Goal: Information Seeking & Learning: Get advice/opinions

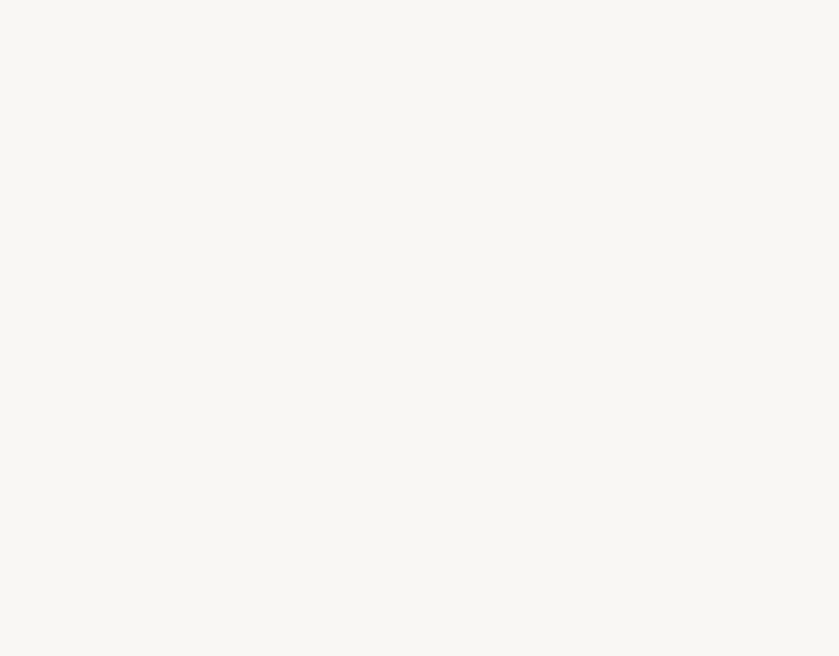
click at [431, 344] on div "o" at bounding box center [436, 359] width 22 height 58
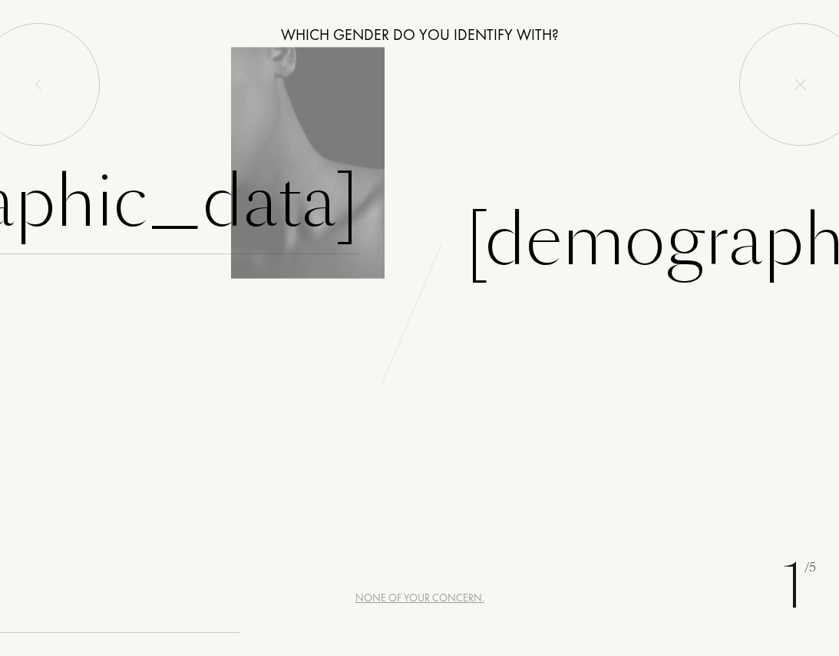
click at [282, 197] on div "[DEMOGRAPHIC_DATA]" at bounding box center [37, 202] width 641 height 104
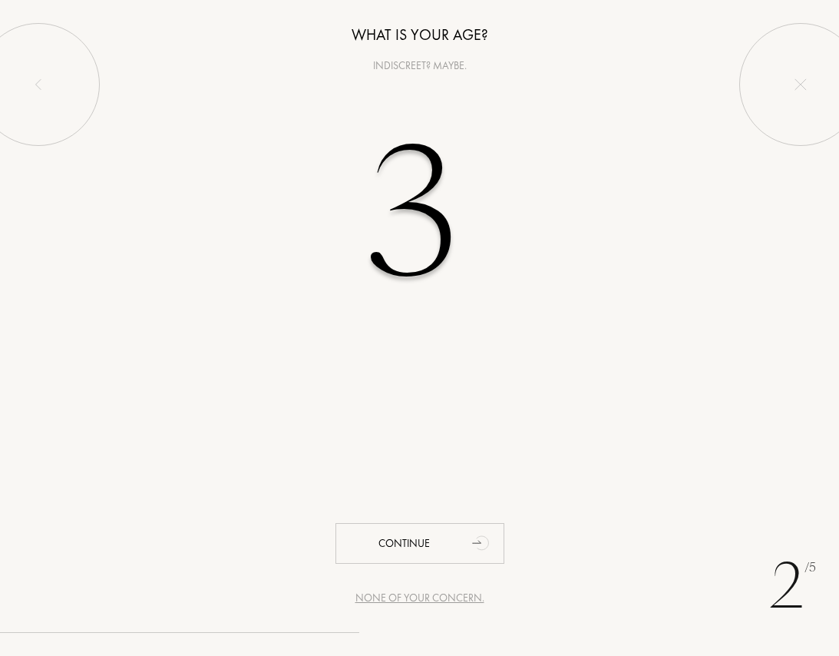
type input "37"
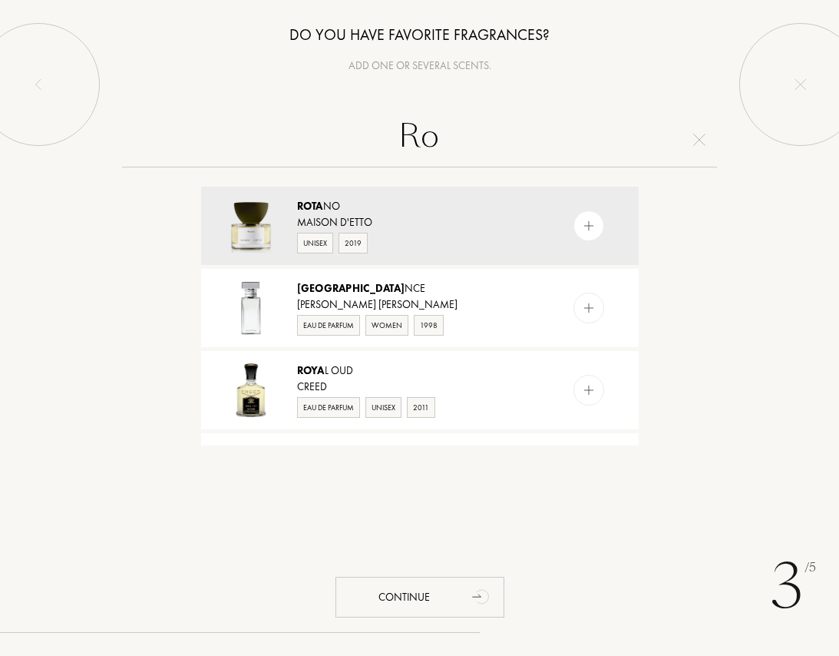
type input "R"
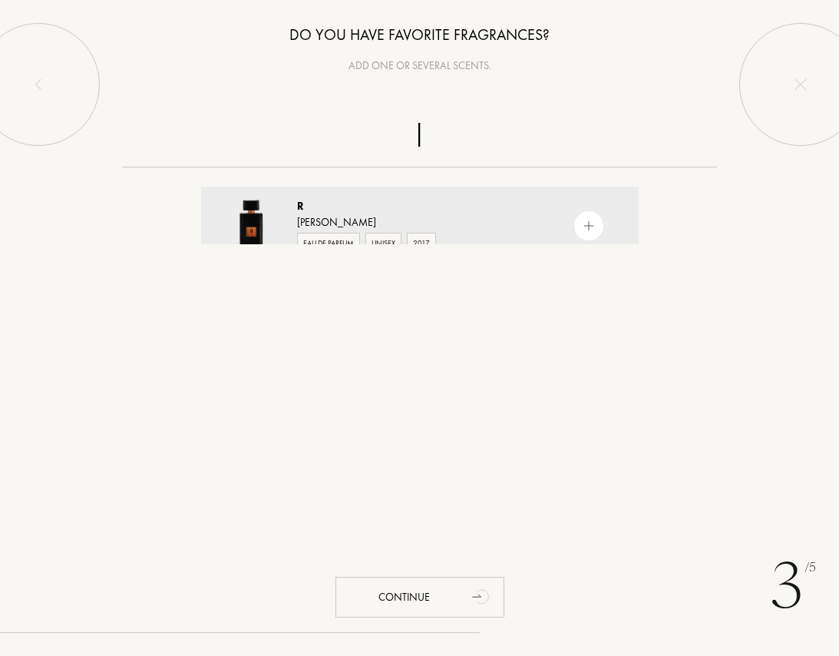
type input "ぉ"
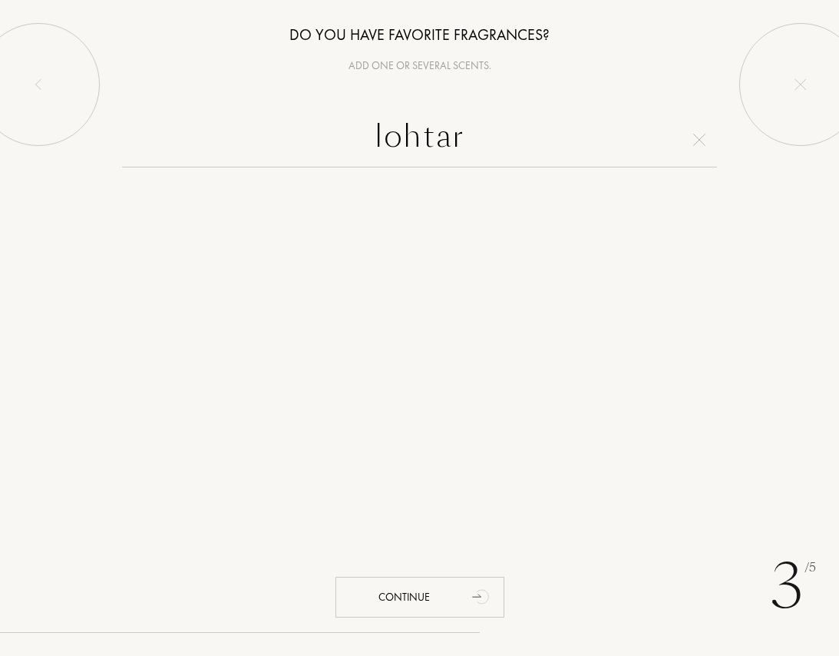
click at [430, 112] on input "lohtar" at bounding box center [419, 139] width 595 height 55
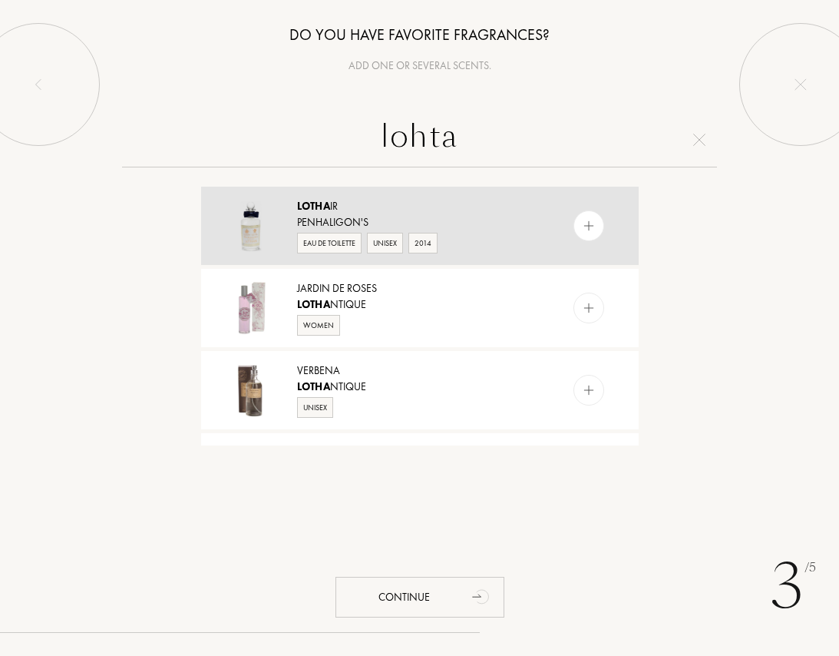
type input "lohta"
click at [594, 225] on div at bounding box center [589, 225] width 31 height 31
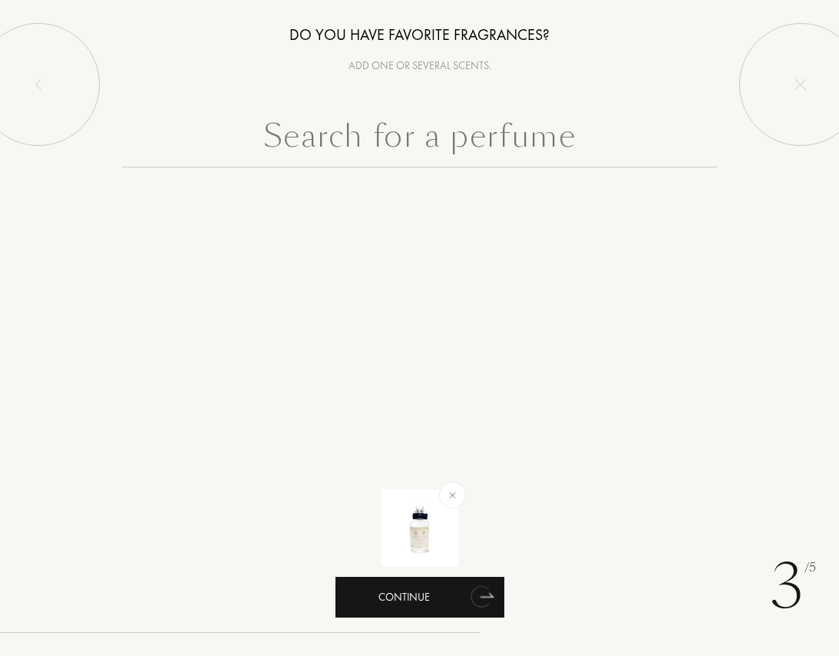
click at [350, 595] on div "Continue" at bounding box center [420, 597] width 169 height 41
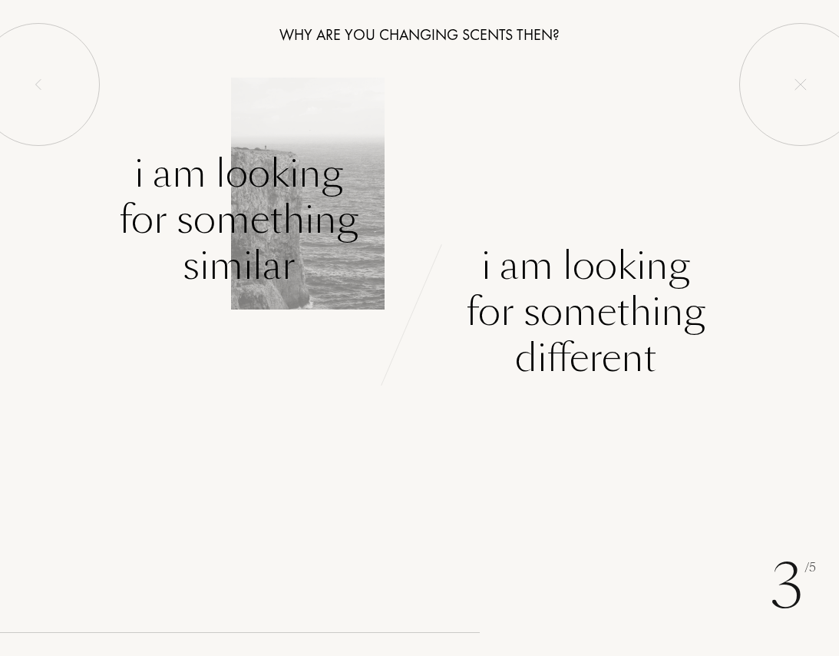
click at [212, 213] on div "I am looking for something similar" at bounding box center [239, 219] width 240 height 138
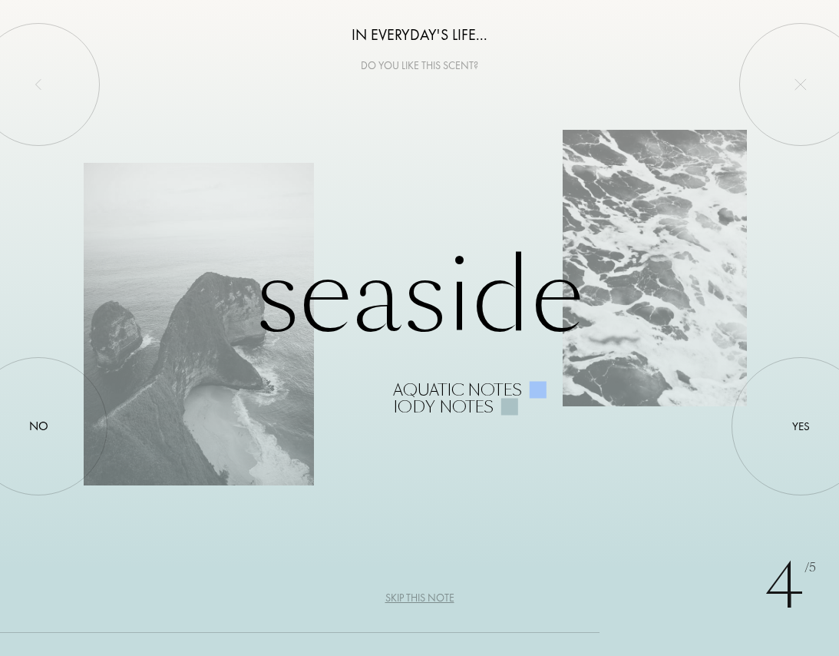
click at [132, 326] on div "Seaside Aquatic notes Iody notes" at bounding box center [419, 328] width 671 height 174
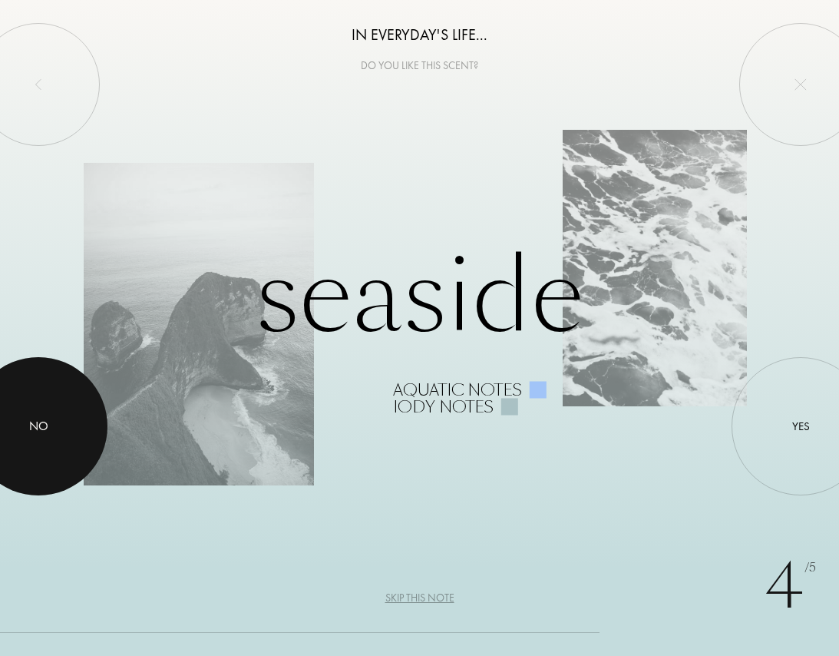
click at [26, 430] on div at bounding box center [38, 426] width 138 height 138
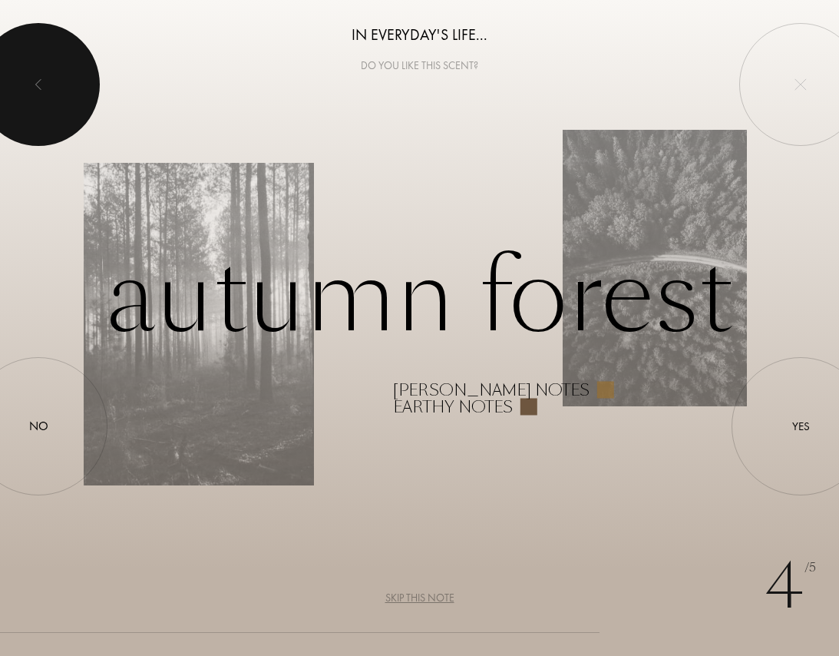
click at [16, 107] on div at bounding box center [38, 84] width 123 height 123
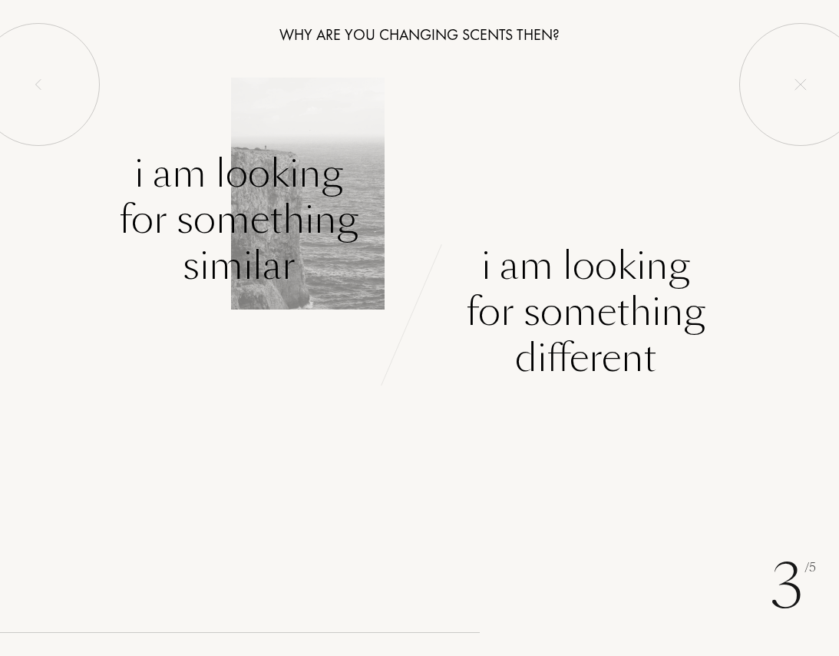
click at [201, 234] on div "I am looking for something similar" at bounding box center [239, 219] width 240 height 138
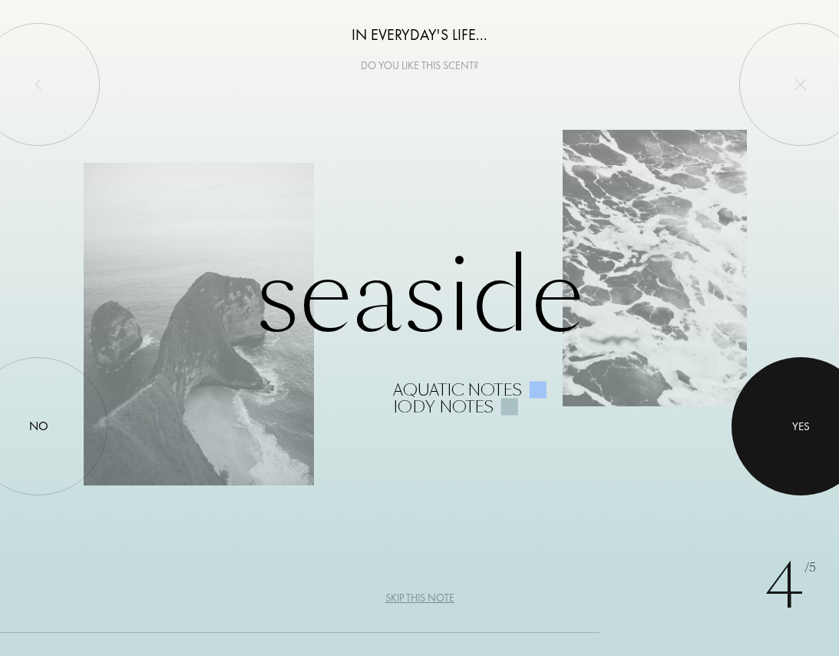
click at [779, 417] on div at bounding box center [801, 426] width 138 height 138
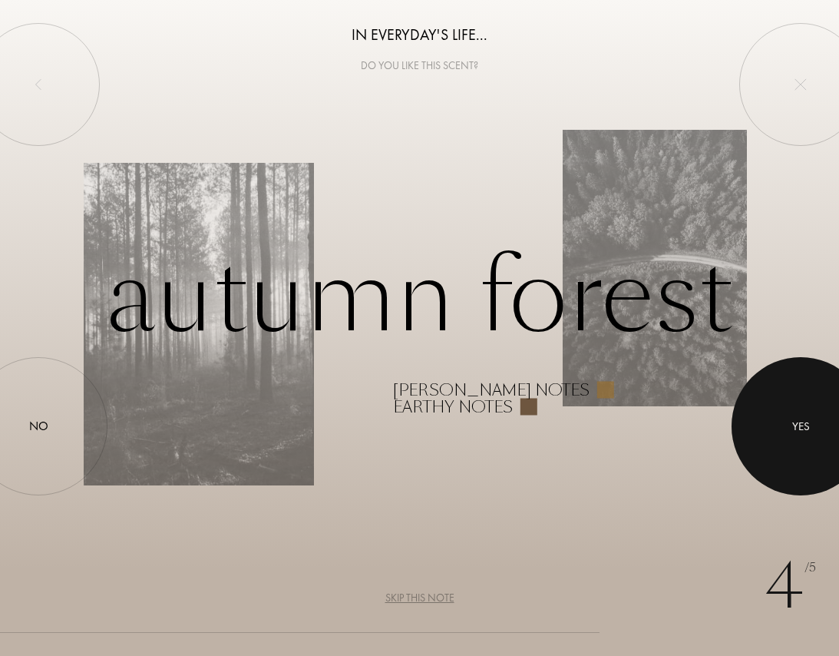
click at [779, 416] on div at bounding box center [801, 426] width 138 height 138
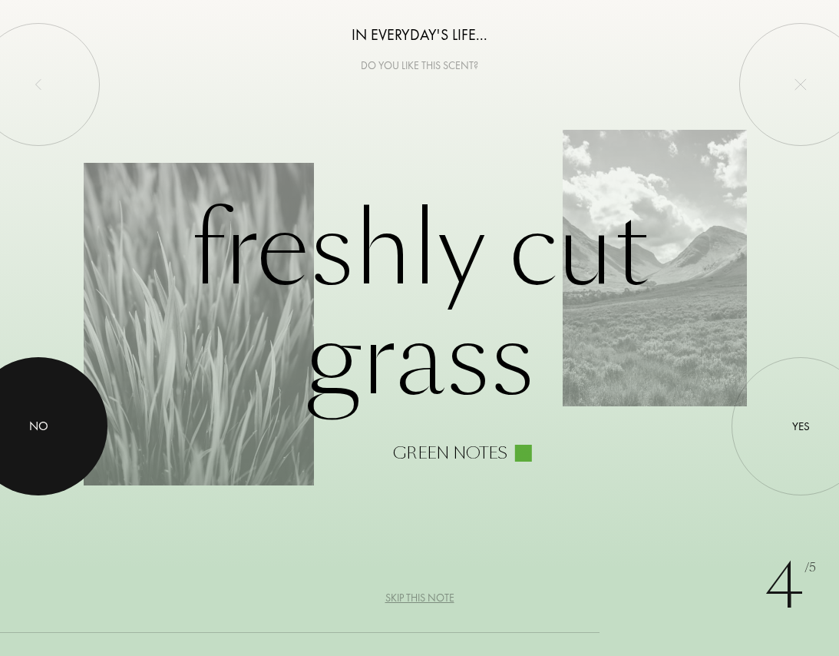
click at [23, 401] on div at bounding box center [38, 426] width 138 height 138
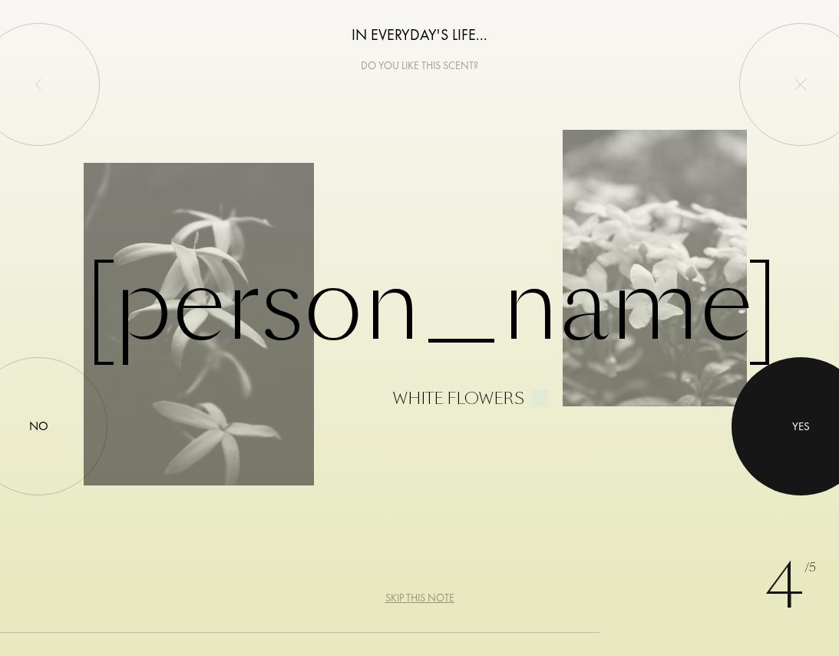
click at [796, 438] on div at bounding box center [801, 426] width 138 height 138
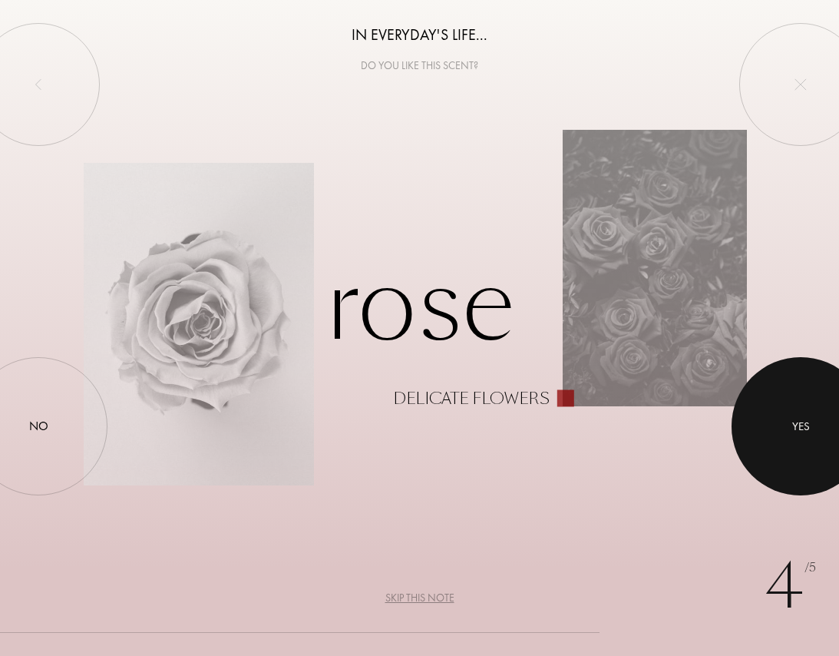
click at [796, 438] on div at bounding box center [801, 426] width 138 height 138
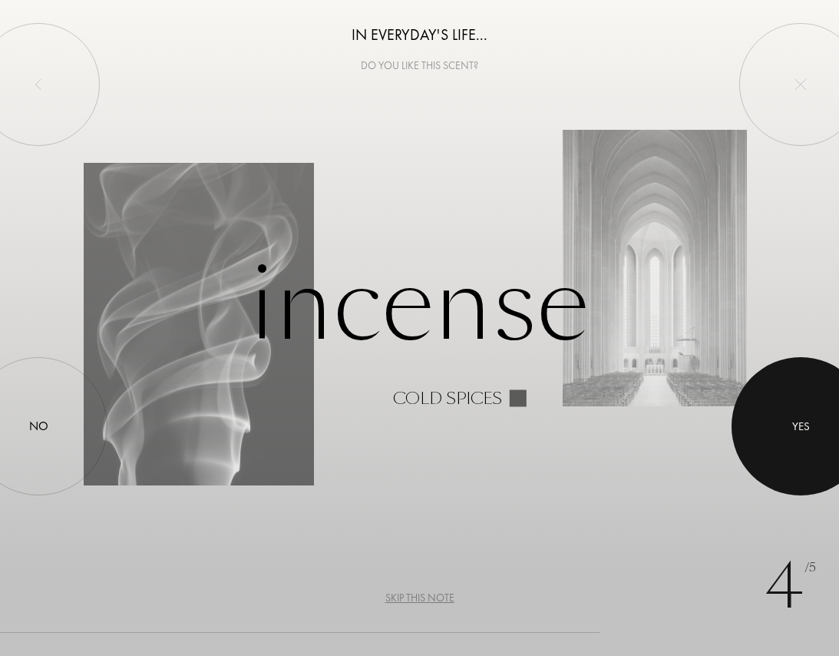
click at [796, 438] on div at bounding box center [801, 426] width 138 height 138
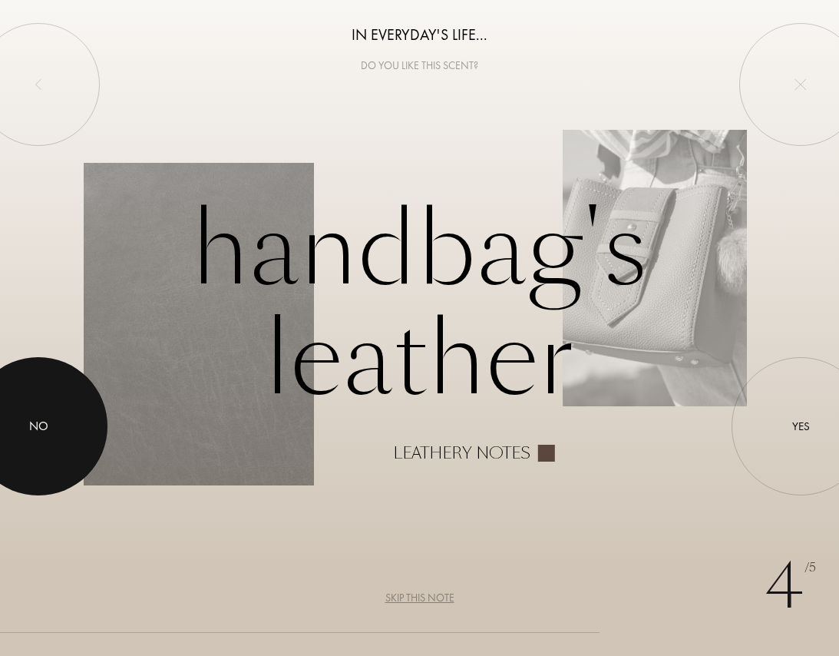
click at [61, 432] on div at bounding box center [38, 426] width 138 height 138
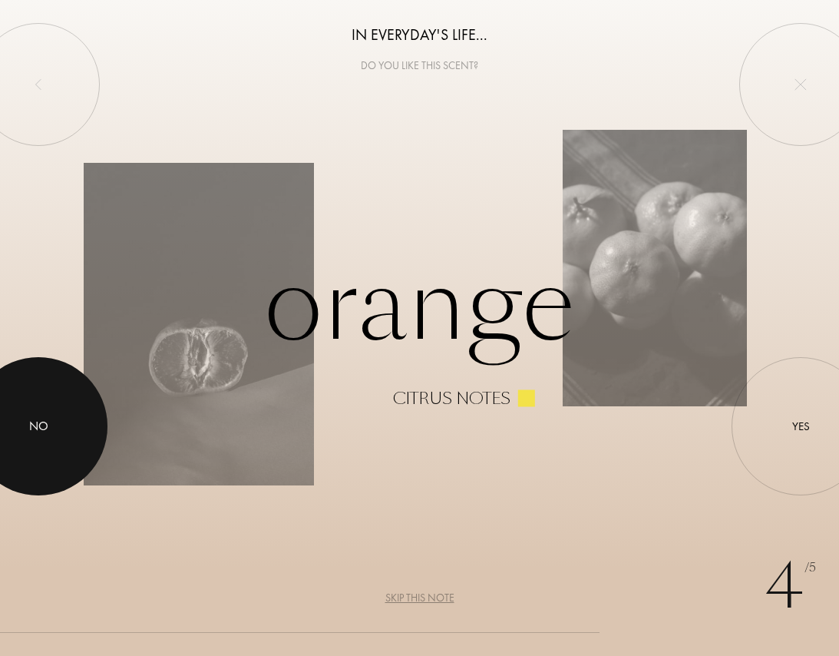
click at [61, 432] on div at bounding box center [38, 426] width 138 height 138
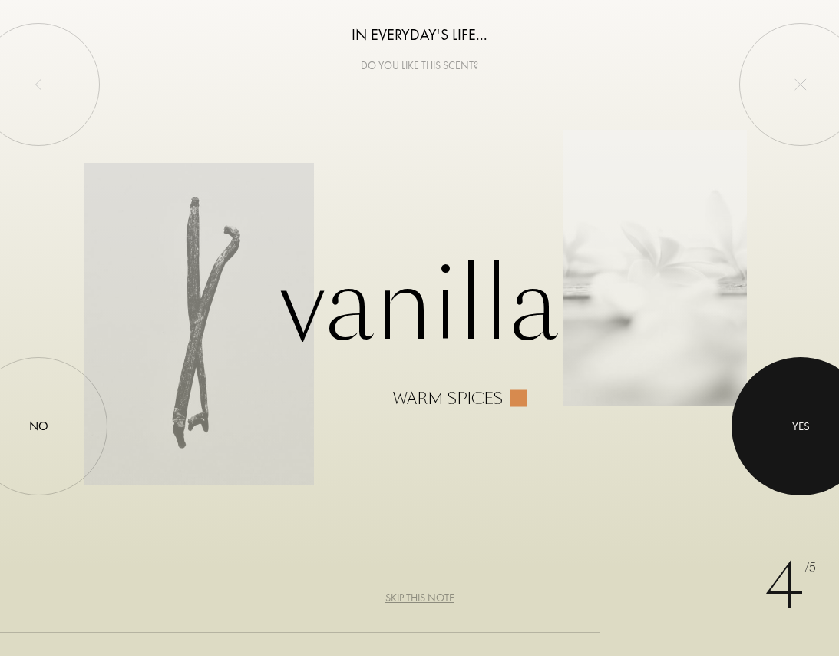
click at [748, 424] on div at bounding box center [801, 426] width 138 height 138
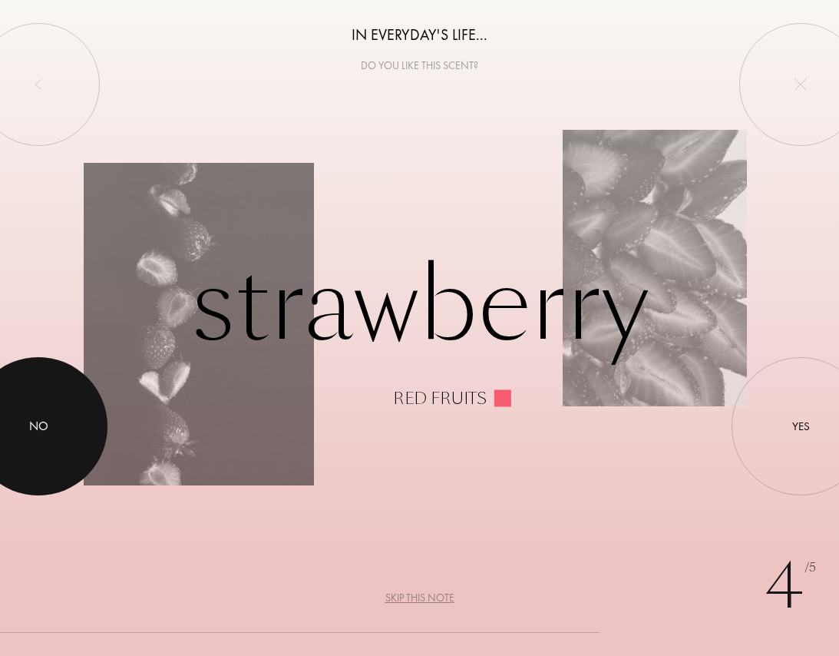
click at [87, 435] on div at bounding box center [38, 426] width 138 height 138
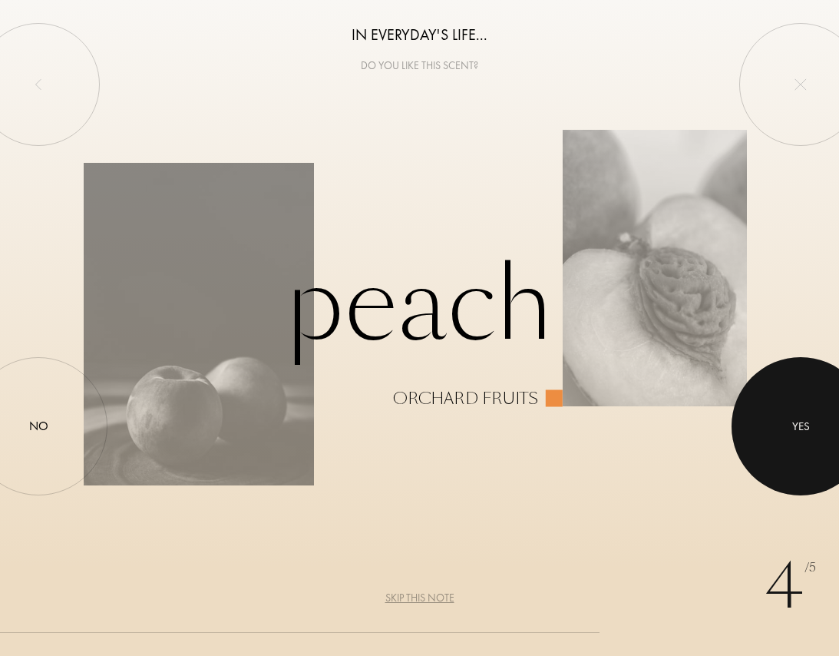
click at [779, 442] on div at bounding box center [801, 426] width 138 height 138
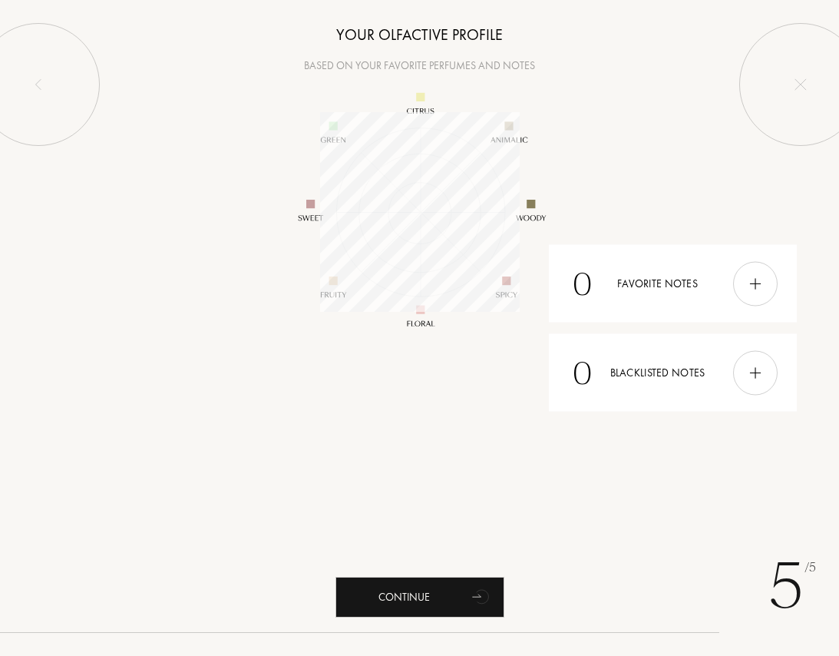
scroll to position [200, 200]
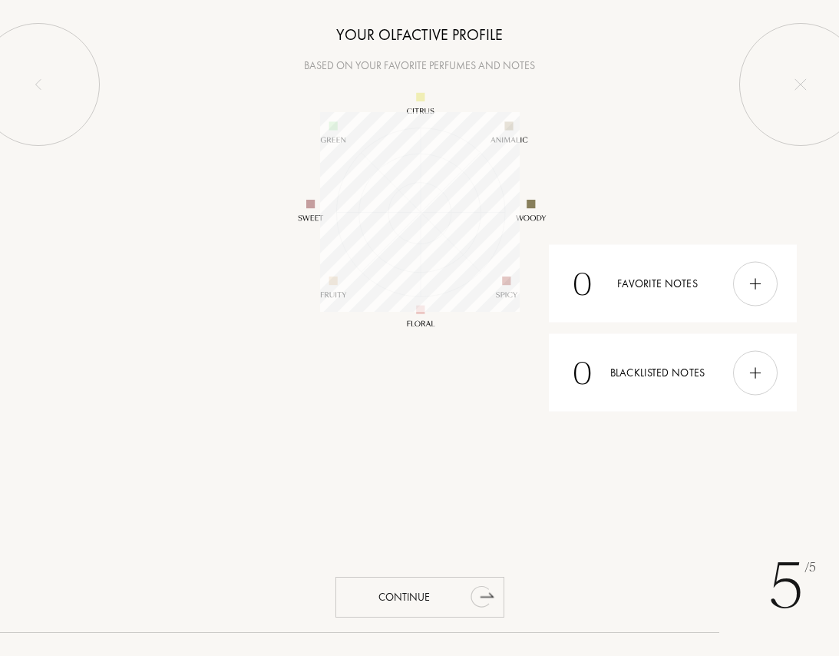
click at [420, 594] on div "Continue" at bounding box center [420, 597] width 169 height 41
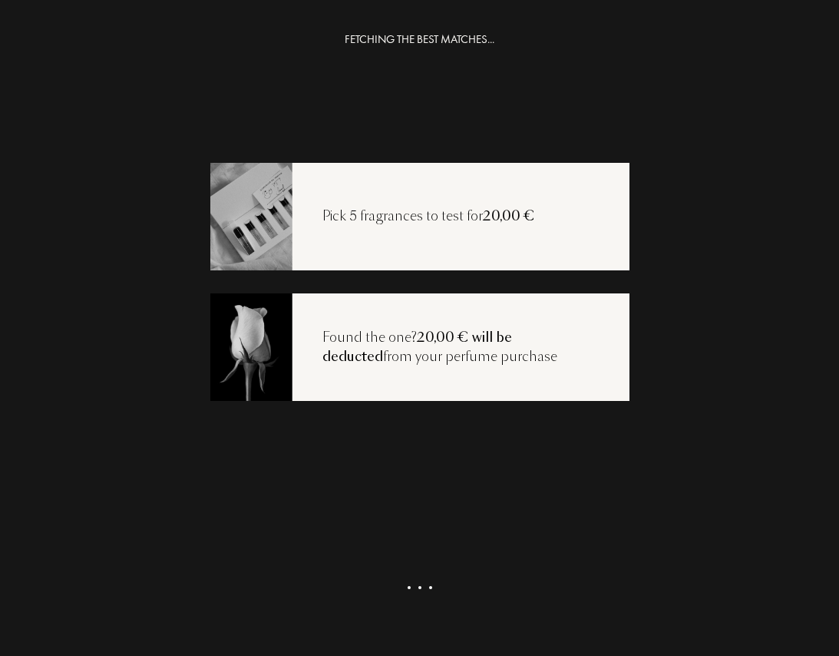
scroll to position [31, 0]
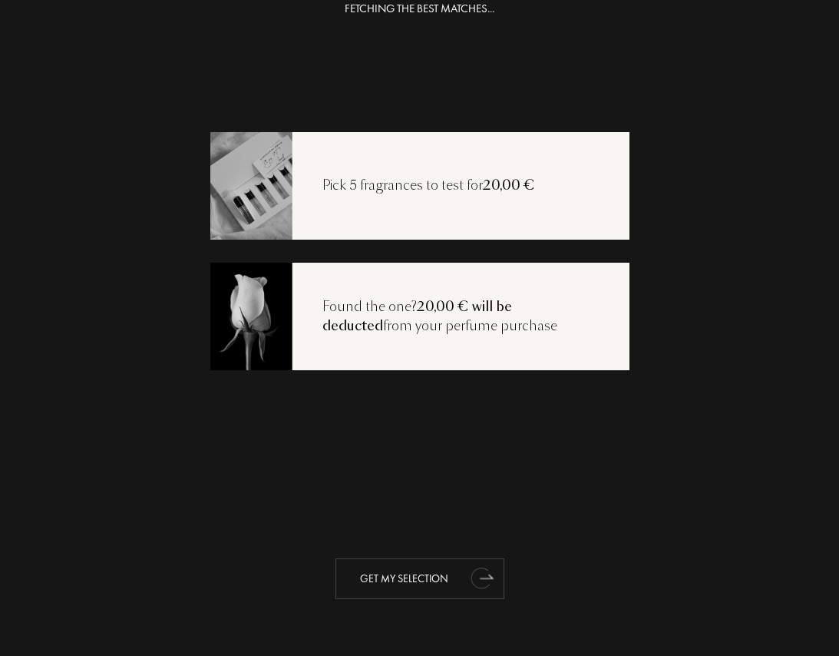
click at [411, 581] on div "Get my selection" at bounding box center [420, 578] width 169 height 41
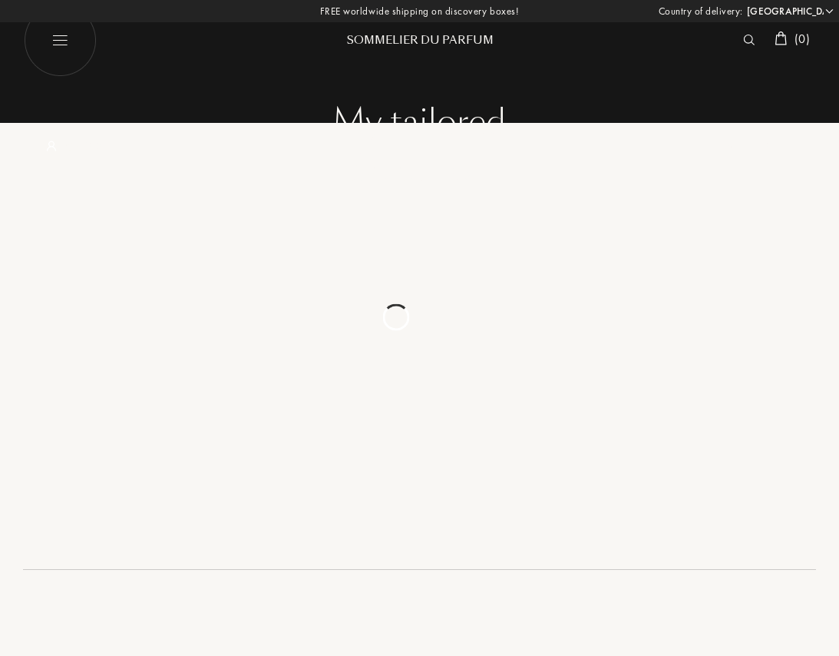
select select "FR"
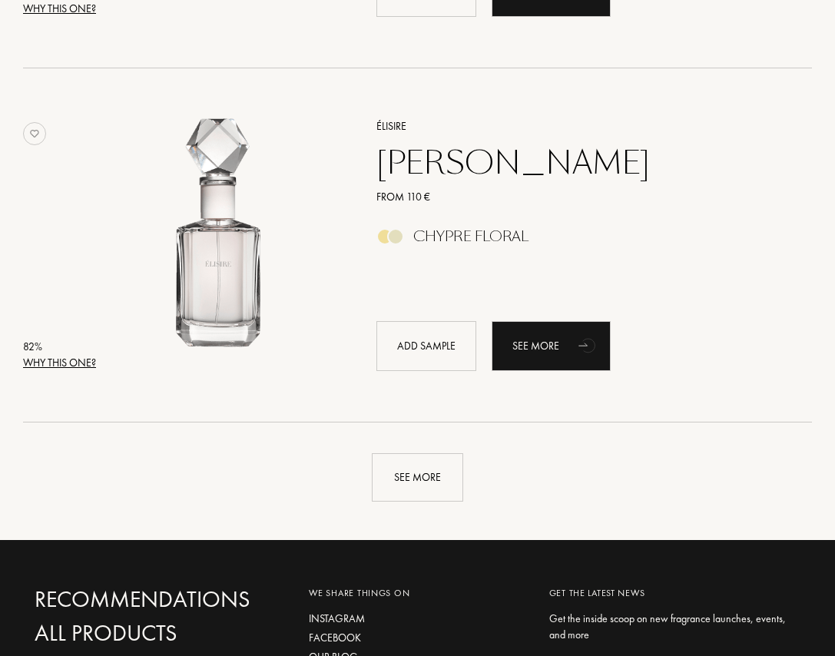
scroll to position [3338, 0]
